Goal: Find specific page/section: Find specific page/section

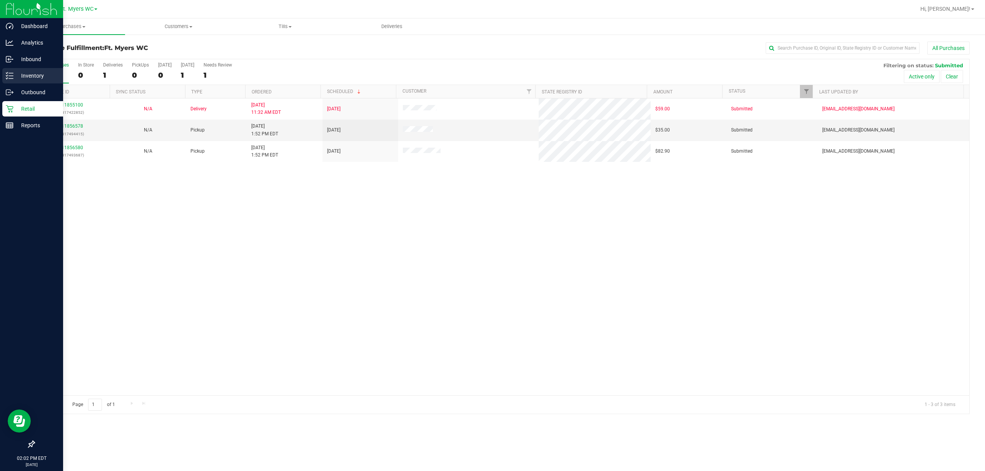
click at [2, 73] on div "Inventory" at bounding box center [32, 75] width 61 height 15
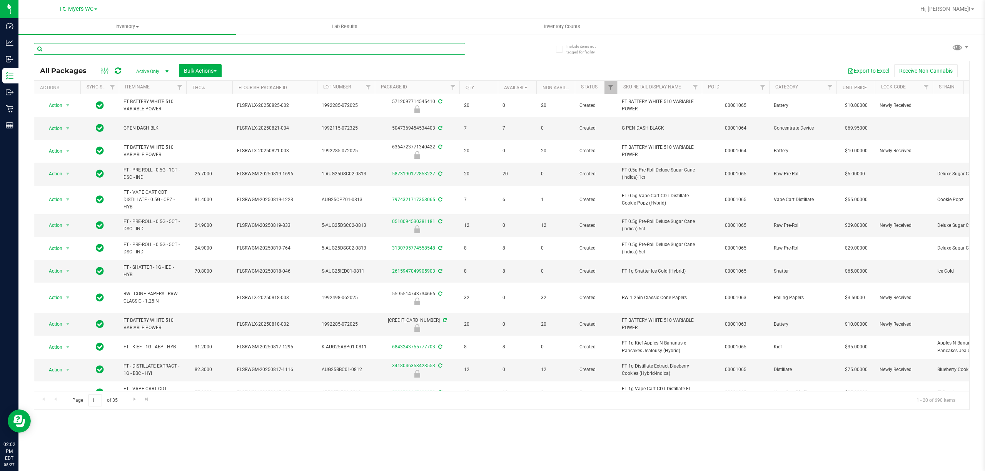
click at [130, 48] on input "text" at bounding box center [249, 49] width 431 height 12
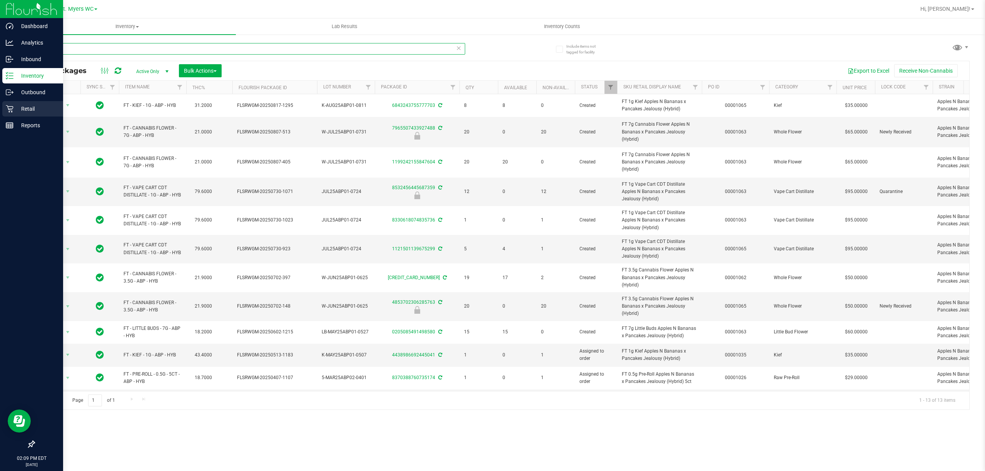
type input "apples"
click at [19, 107] on p "Retail" at bounding box center [36, 108] width 46 height 9
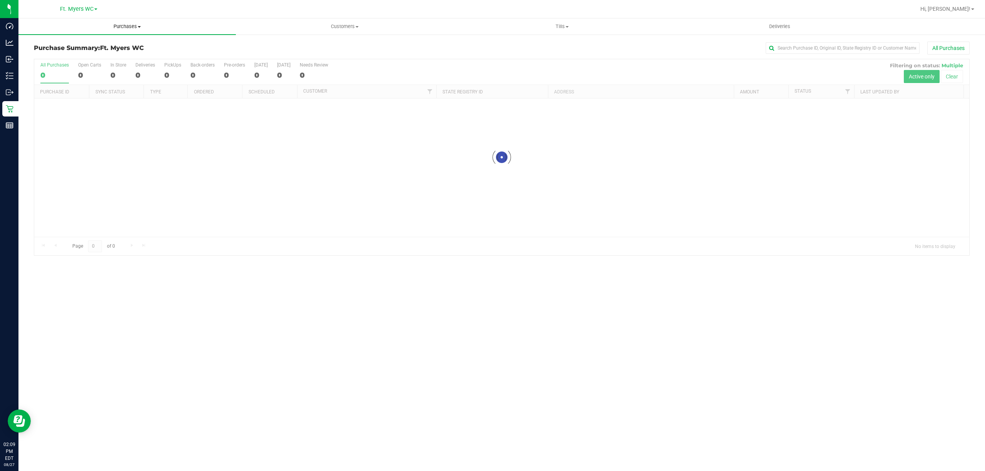
click at [130, 28] on span "Purchases" at bounding box center [126, 26] width 217 height 7
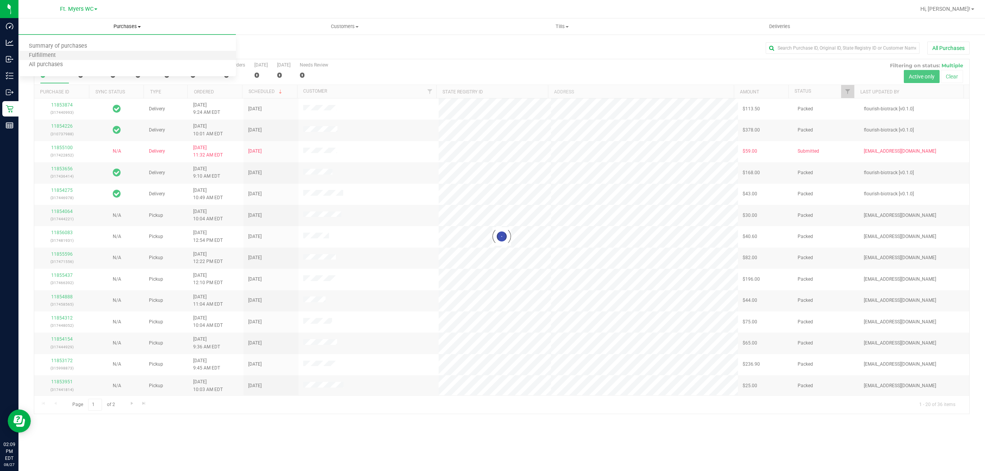
click at [127, 55] on li "Fulfillment" at bounding box center [126, 55] width 217 height 9
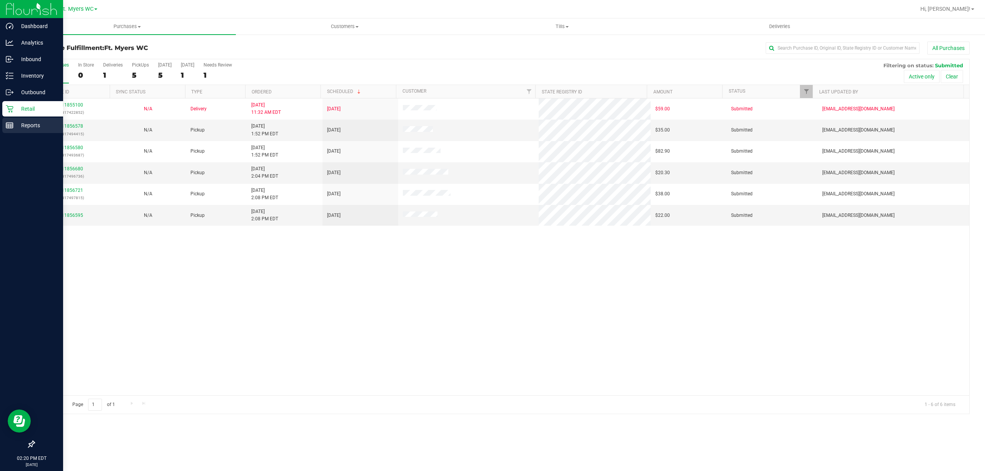
click at [11, 121] on div "Reports" at bounding box center [32, 125] width 61 height 15
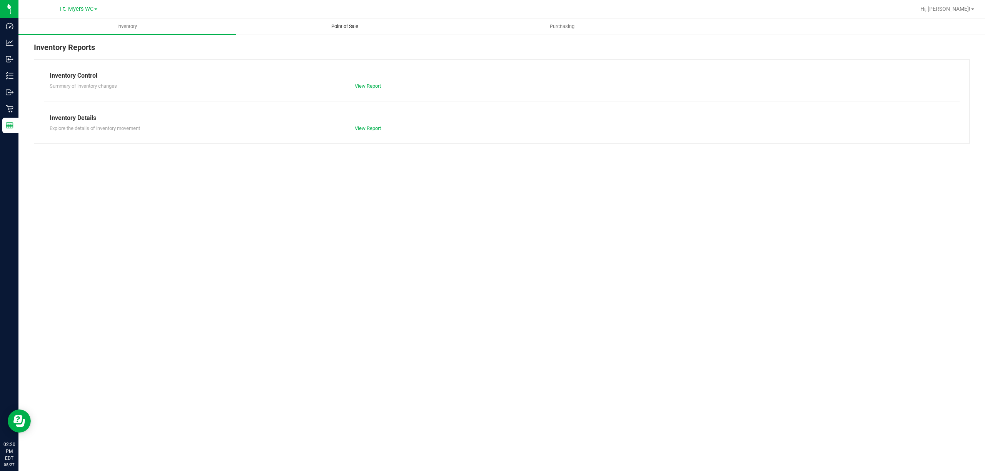
click at [327, 25] on span "Point of Sale" at bounding box center [345, 26] width 48 height 7
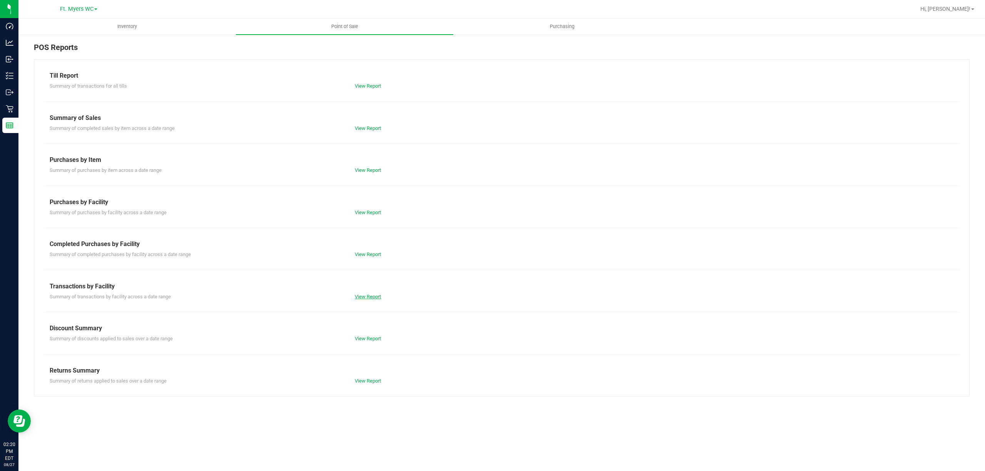
click at [371, 296] on link "View Report" at bounding box center [368, 297] width 26 height 6
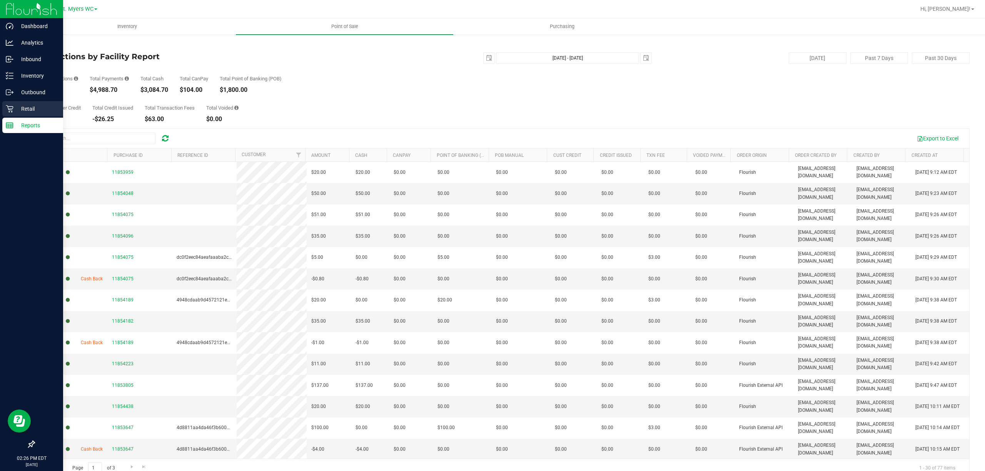
click at [9, 104] on div "Retail" at bounding box center [32, 108] width 61 height 15
